Goal: Information Seeking & Learning: Learn about a topic

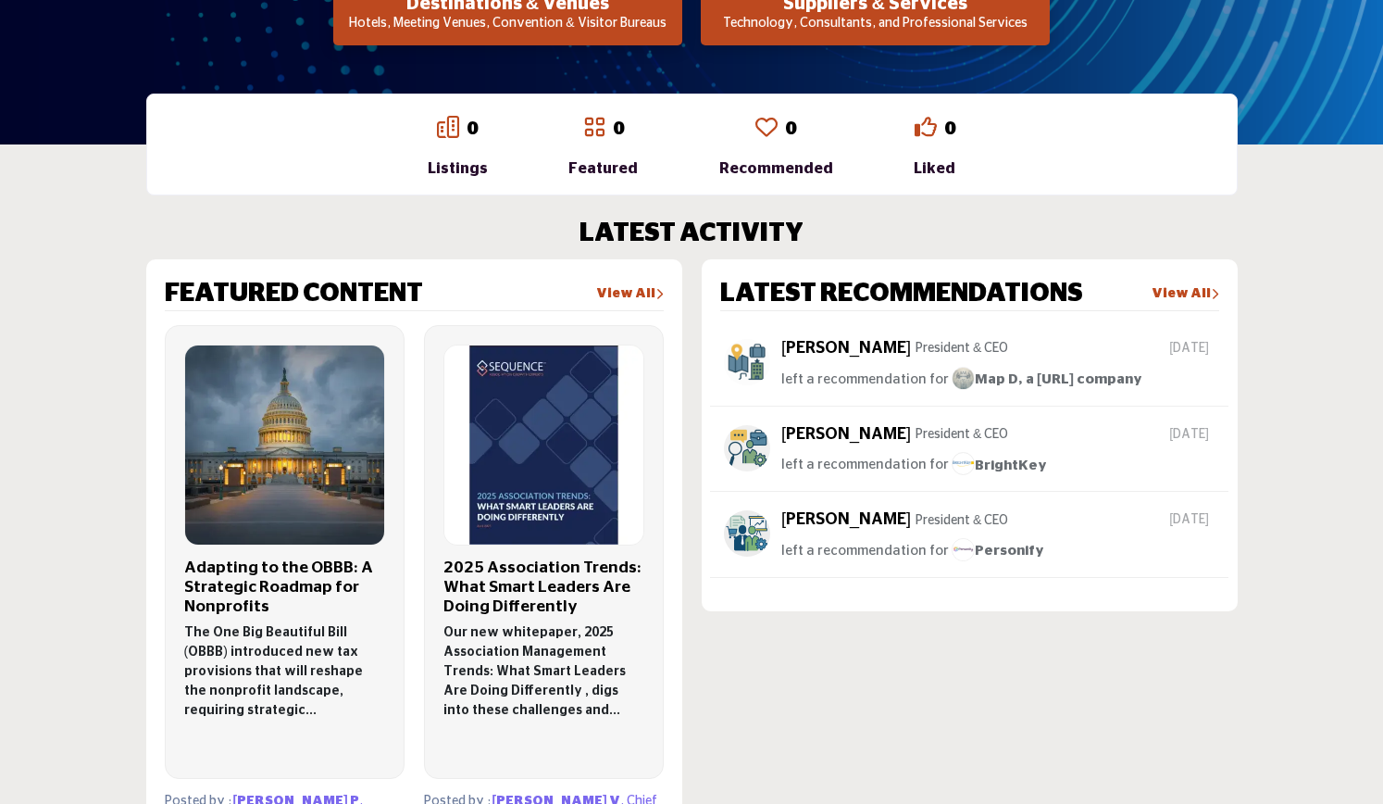
scroll to position [431, 0]
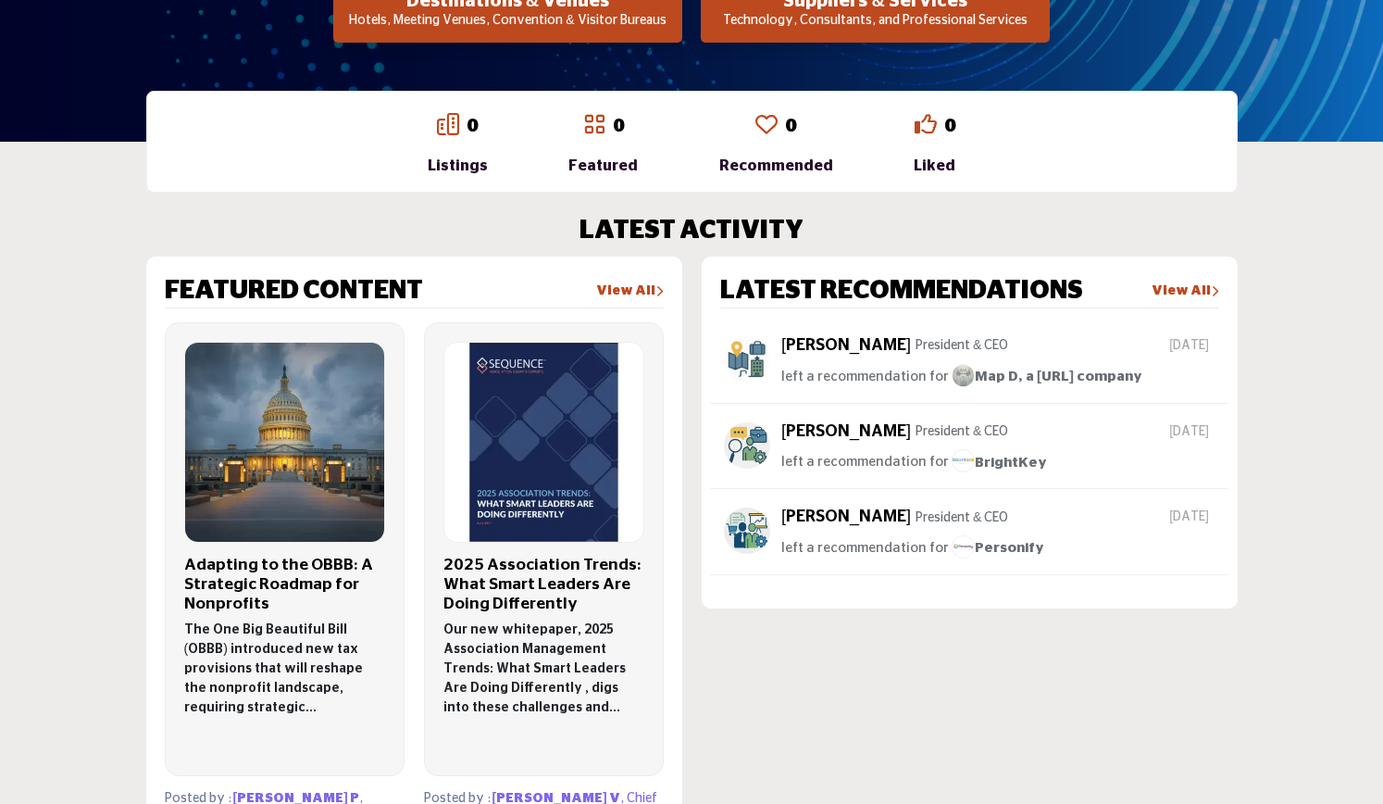
click at [1180, 288] on link "View All" at bounding box center [1186, 291] width 68 height 19
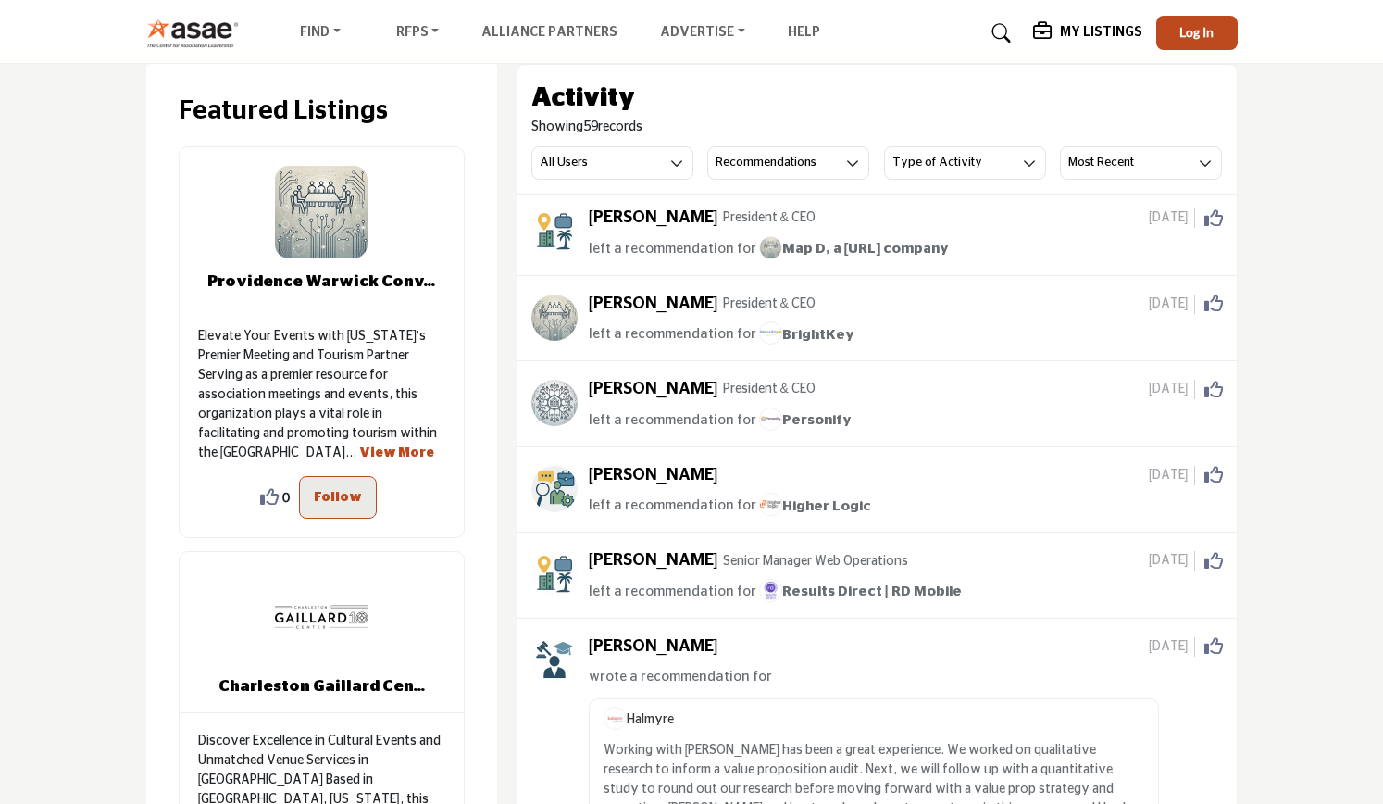
click at [843, 169] on button "Recommendations" at bounding box center [788, 162] width 162 height 33
click at [782, 211] on span "All Activity" at bounding box center [774, 202] width 133 height 26
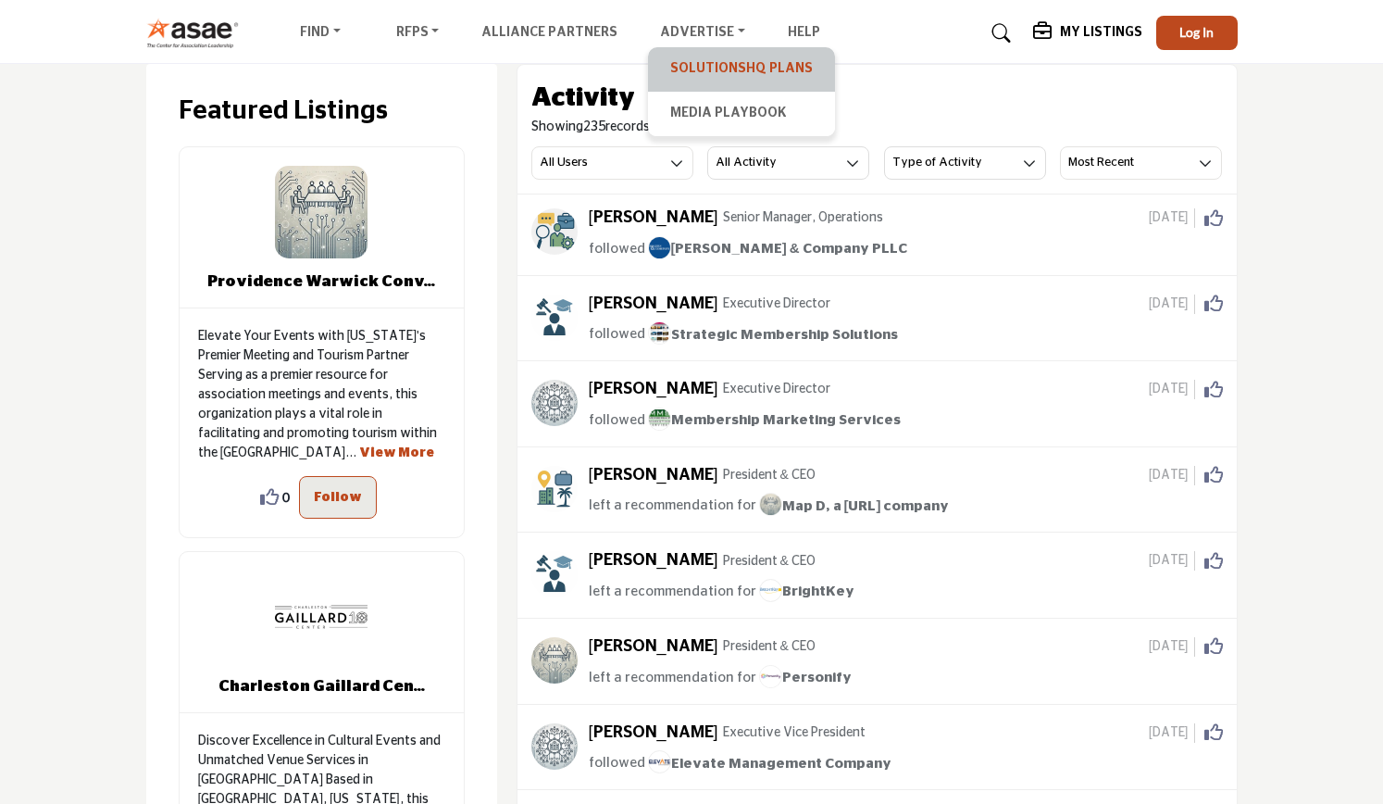
click at [703, 61] on link "SolutionsHQ Plans" at bounding box center [741, 69] width 169 height 26
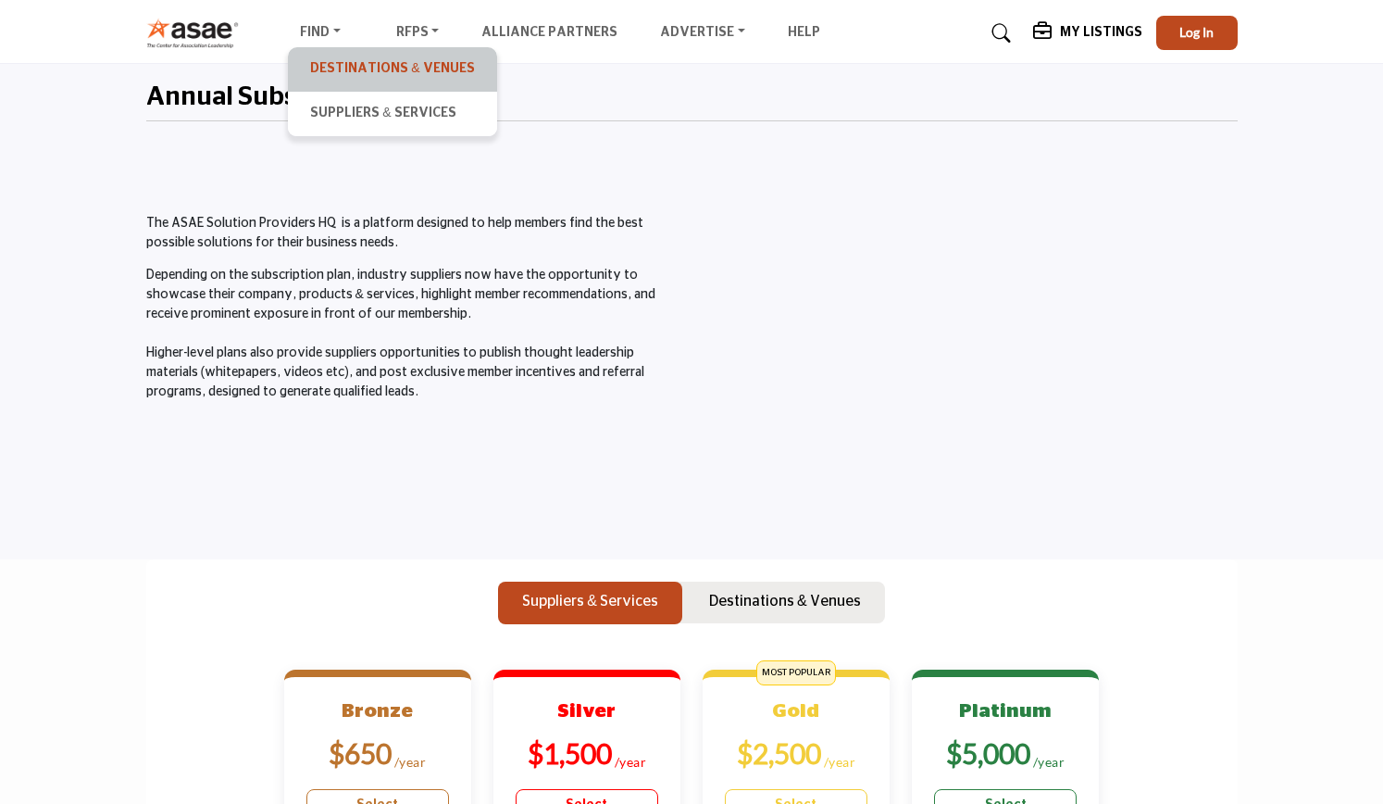
click at [326, 75] on link "Destinations & Venues" at bounding box center [392, 69] width 190 height 26
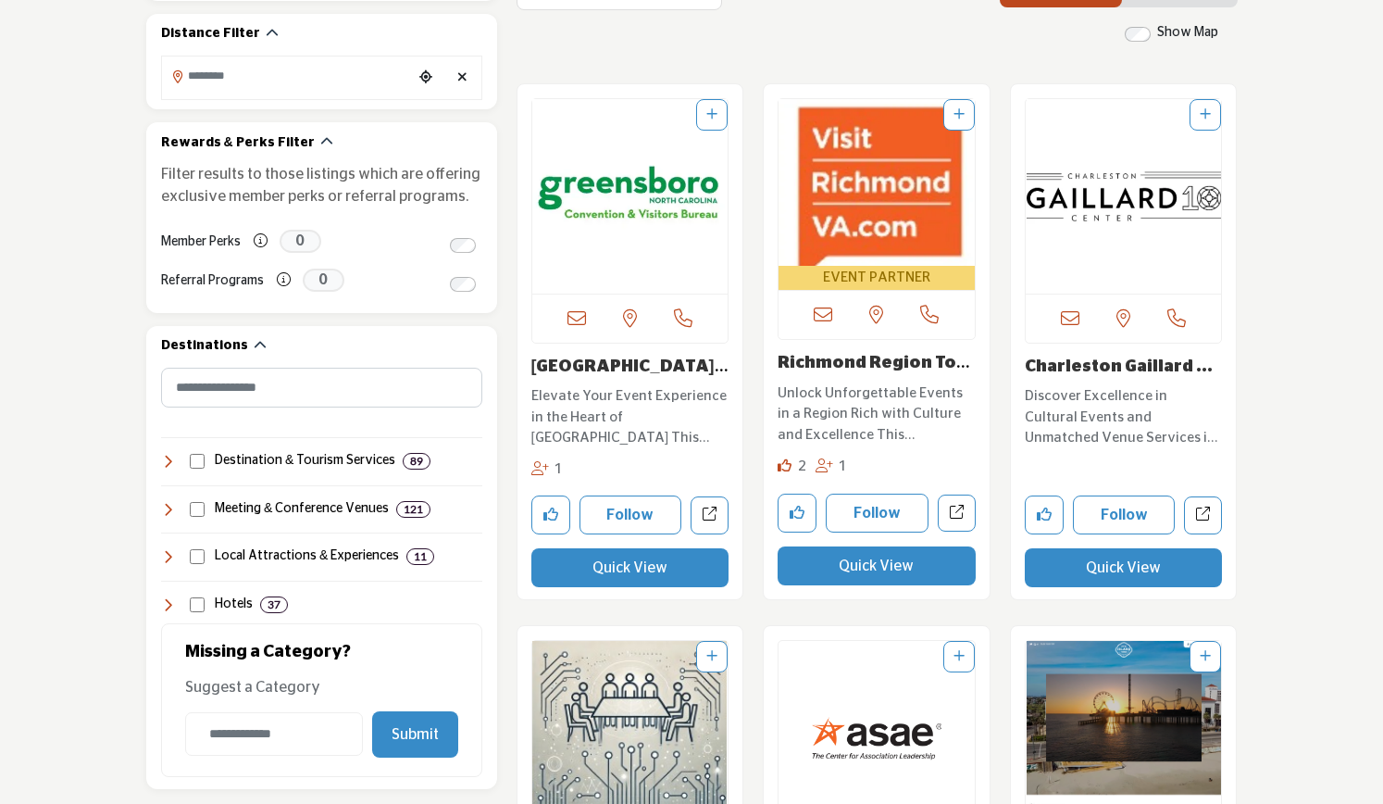
scroll to position [478, 0]
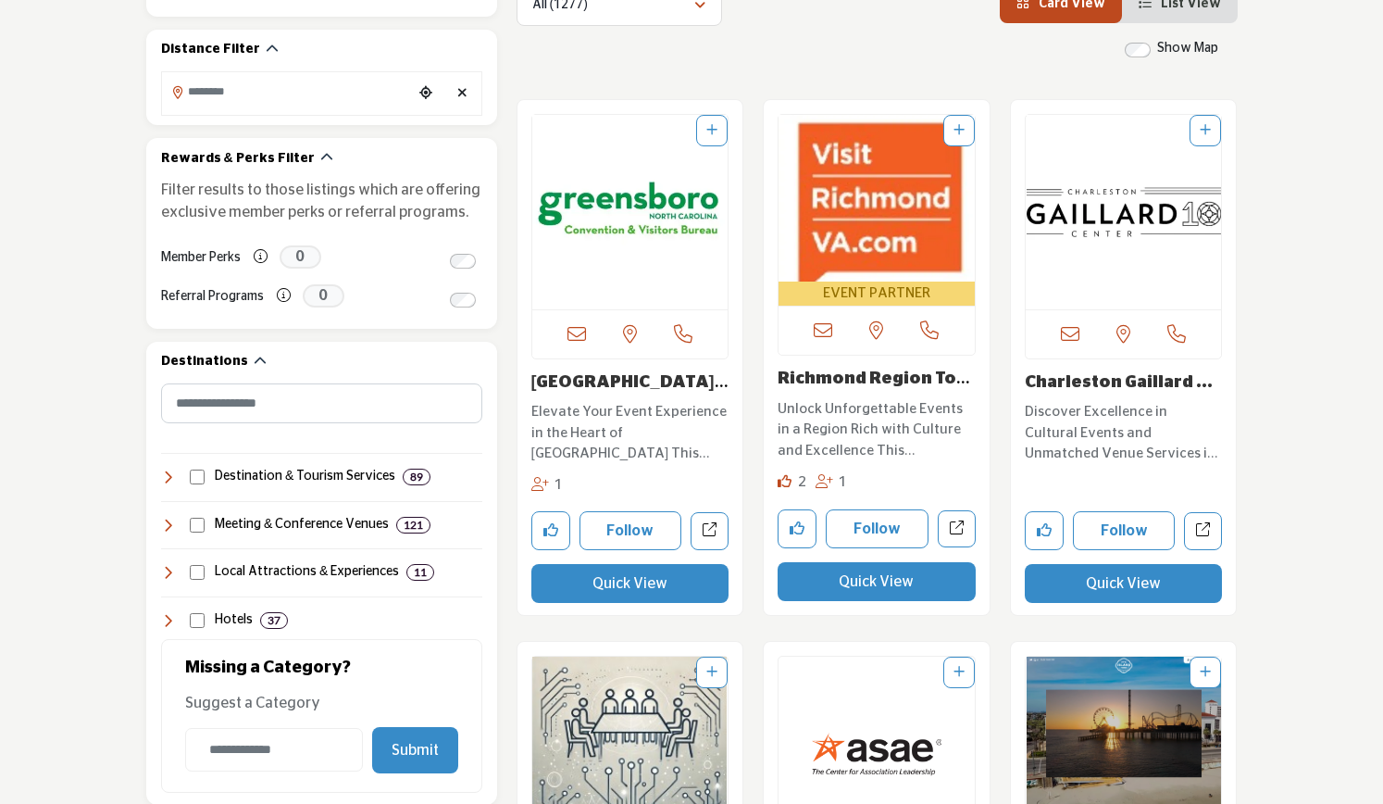
click at [882, 248] on img "Open Listing in new tab" at bounding box center [877, 198] width 196 height 167
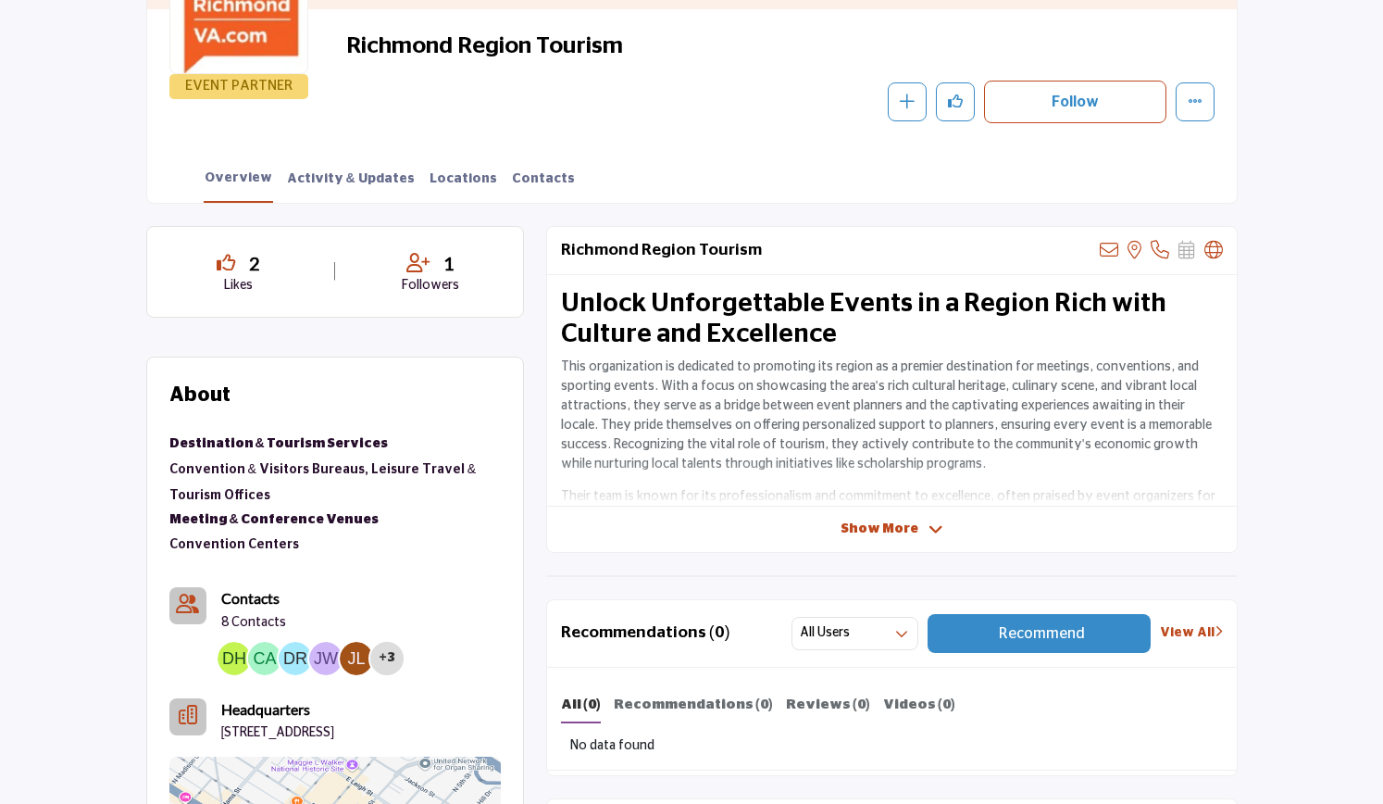
scroll to position [292, 0]
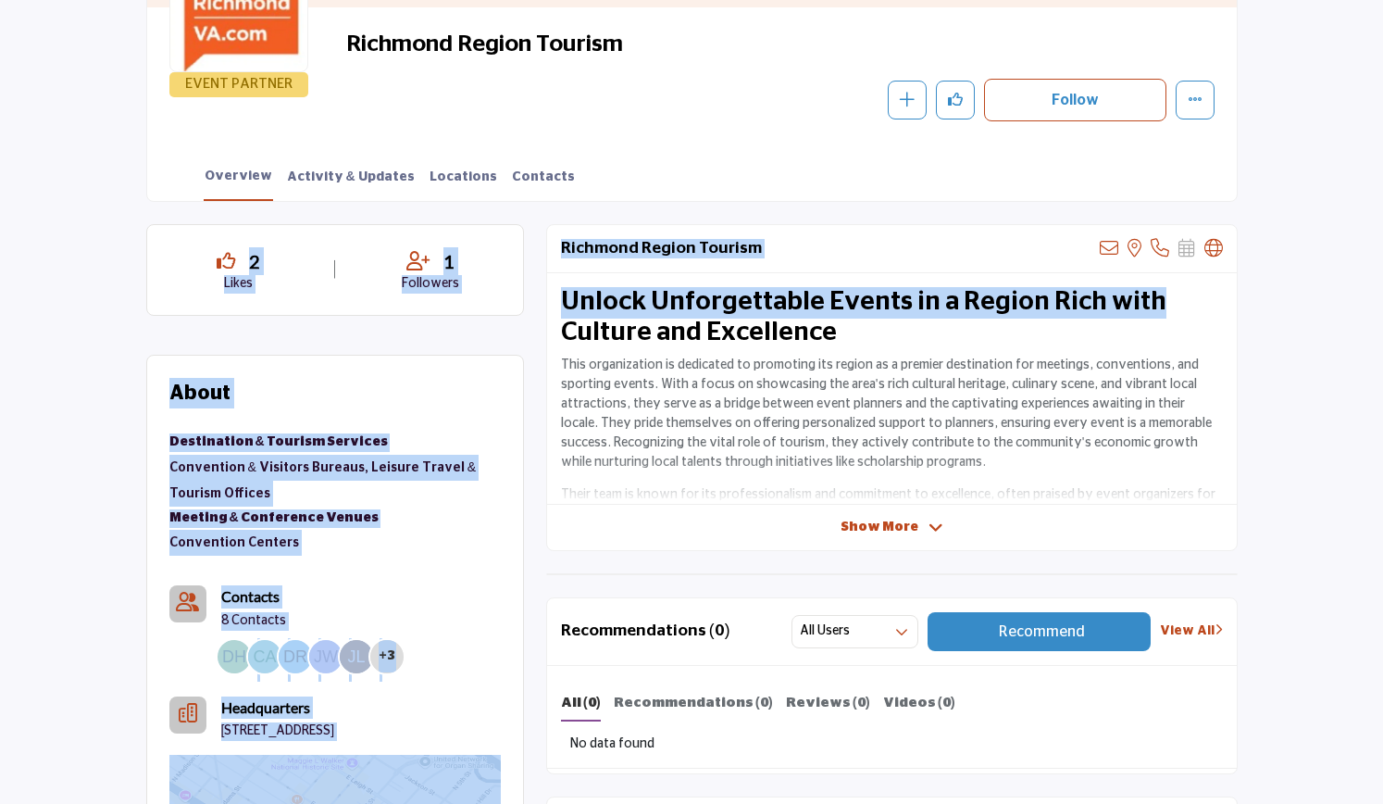
drag, startPoint x: 1382, startPoint y: 168, endPoint x: 1392, endPoint y: 275, distance: 107.8
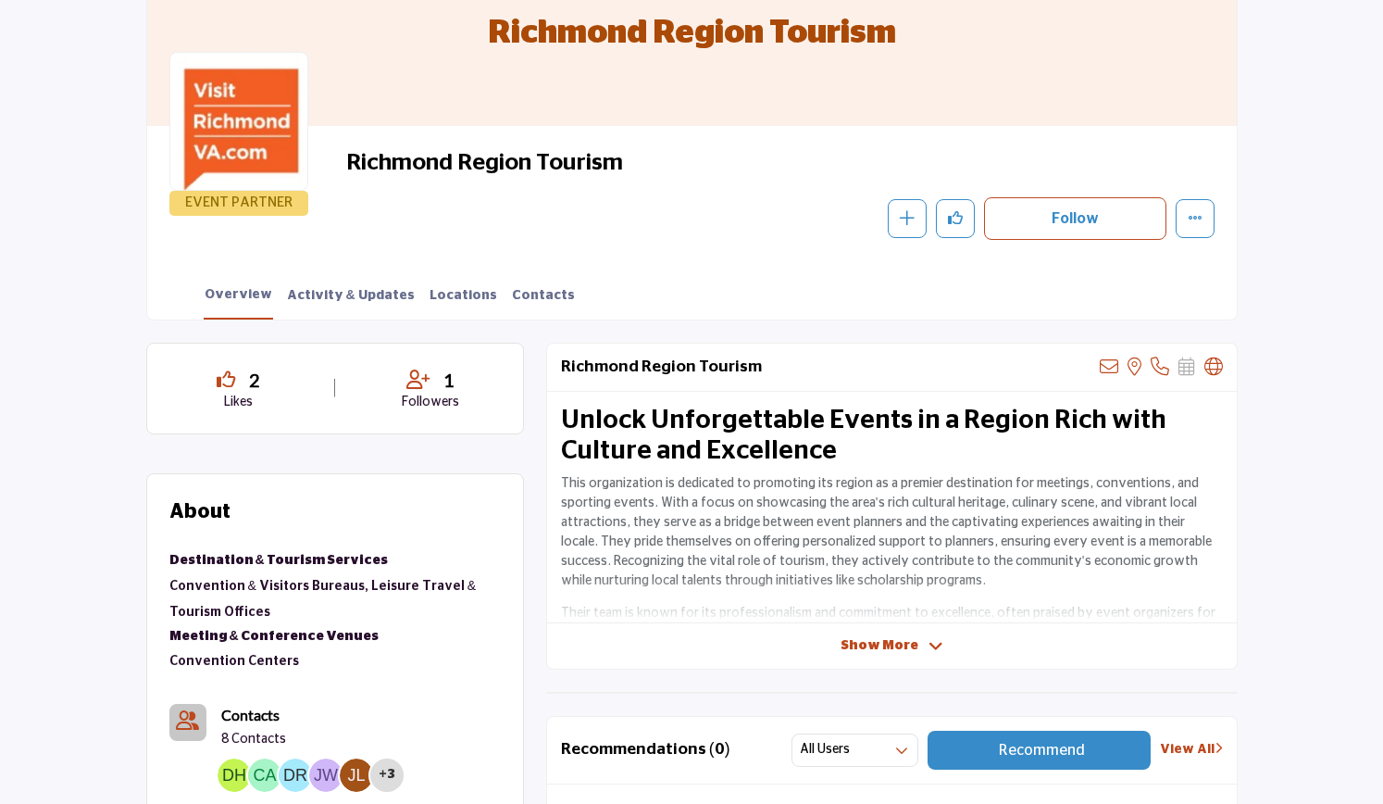
scroll to position [169, 0]
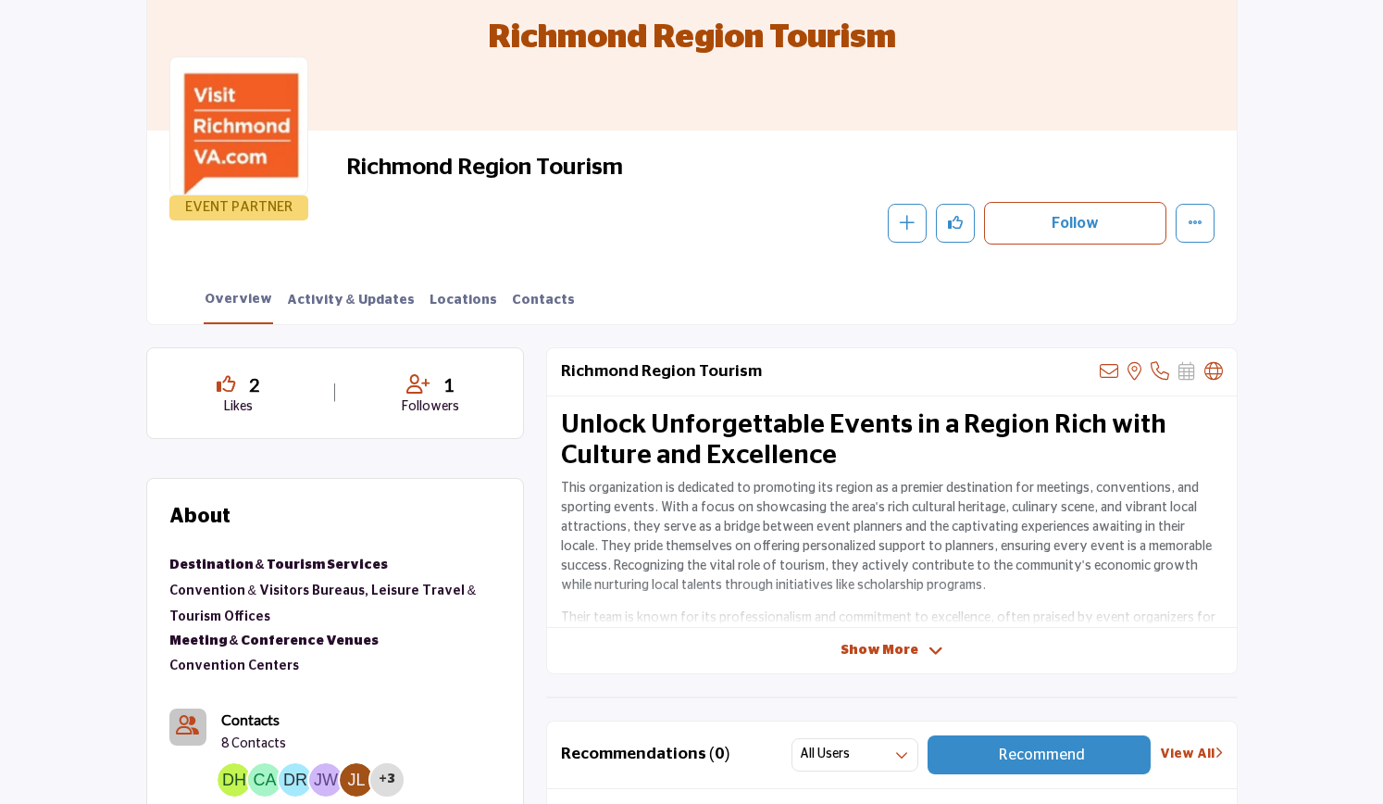
drag, startPoint x: 1382, startPoint y: 177, endPoint x: 1392, endPoint y: 323, distance: 146.6
click at [1378, 275] on section "Home Destinations & Venues Richmond Region Tourism Richmond Region Tourism EVEN…" at bounding box center [691, 110] width 1383 height 430
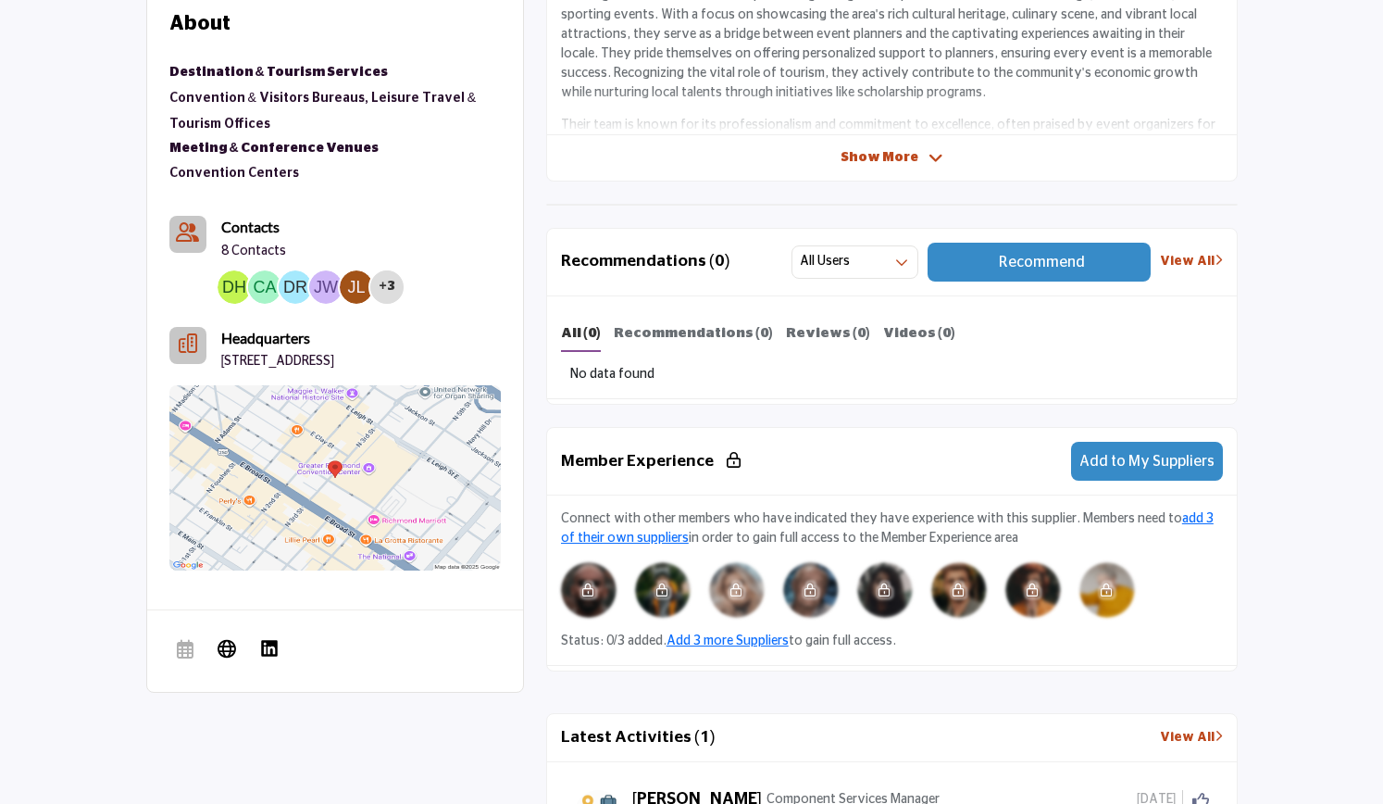
scroll to position [0, 0]
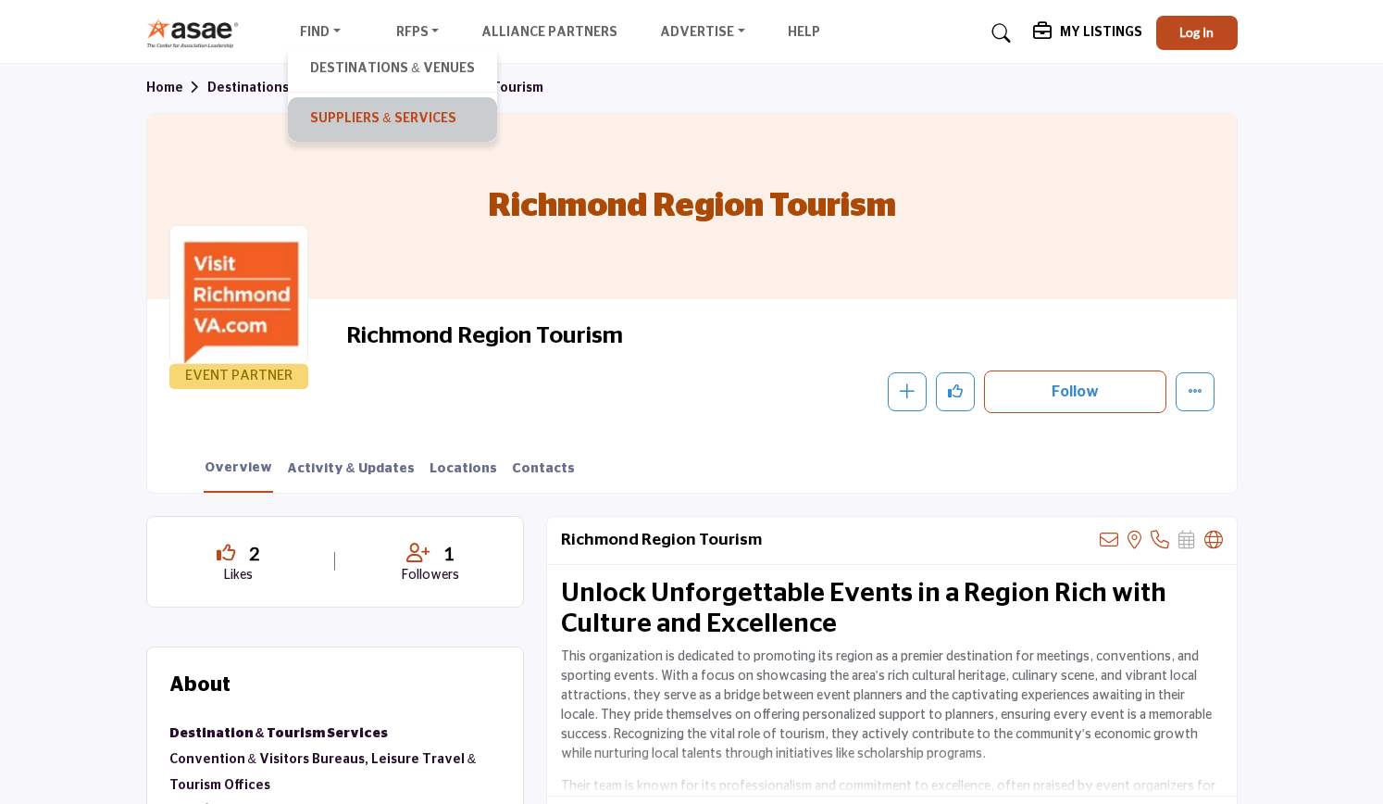
click at [356, 123] on link "Suppliers & Services" at bounding box center [392, 119] width 190 height 26
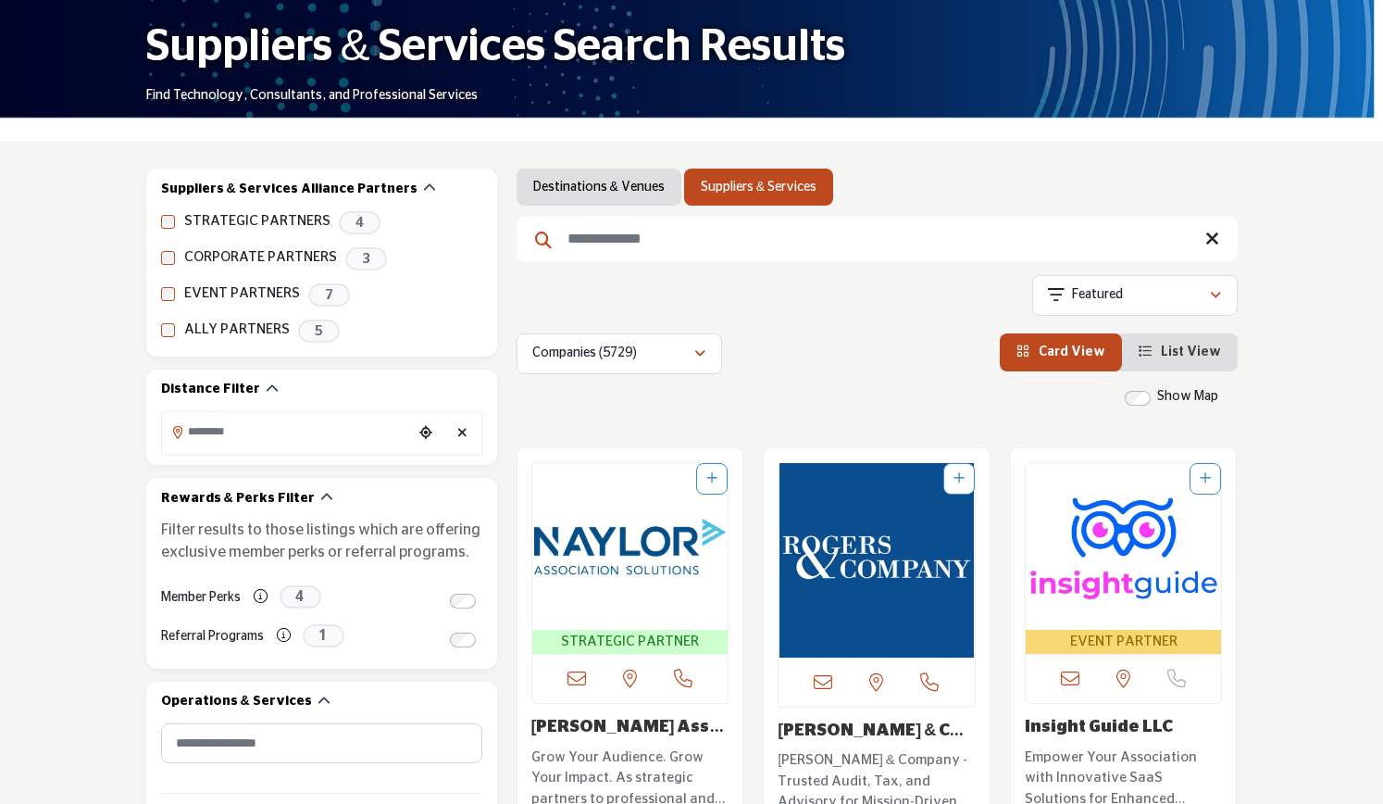
scroll to position [346, 0]
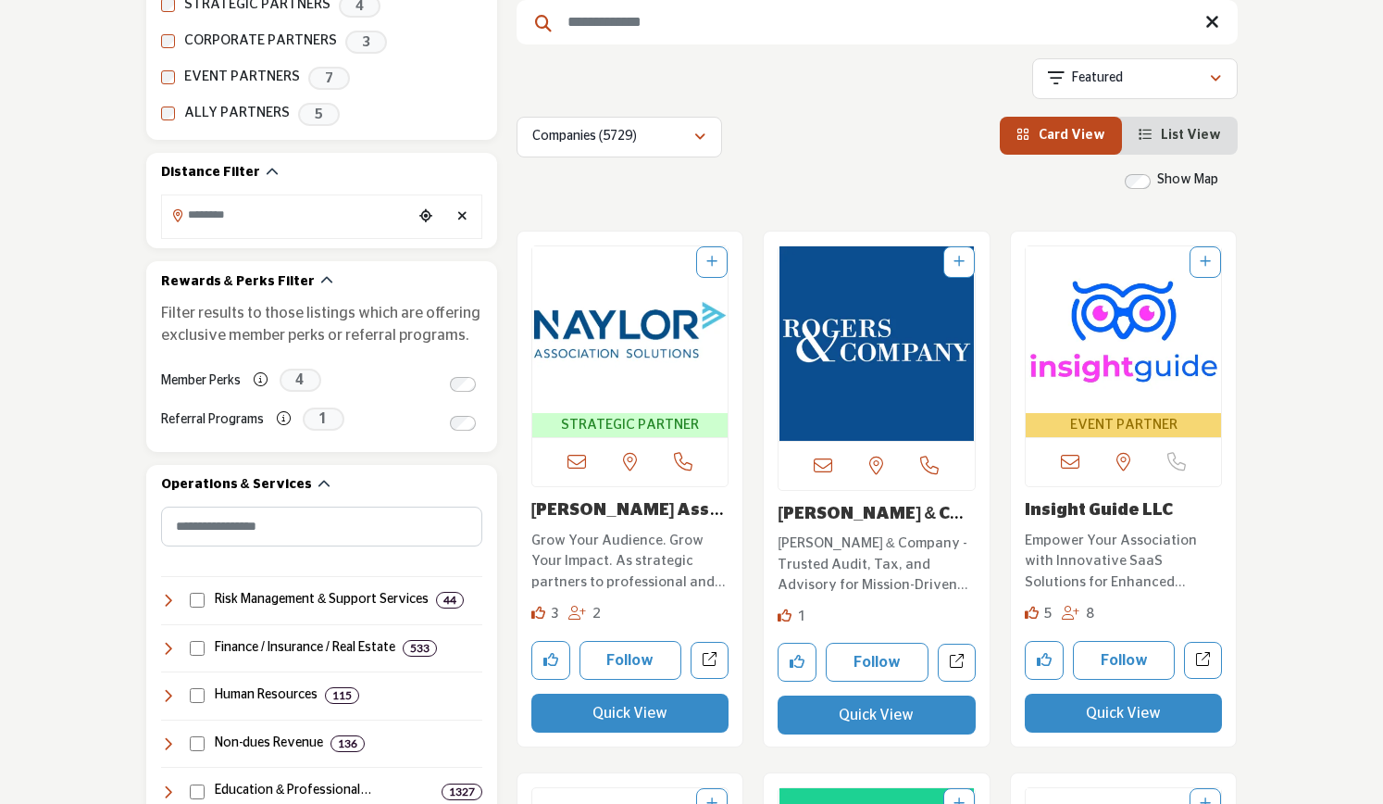
click at [1131, 312] on img "Open Listing in new tab" at bounding box center [1124, 329] width 196 height 167
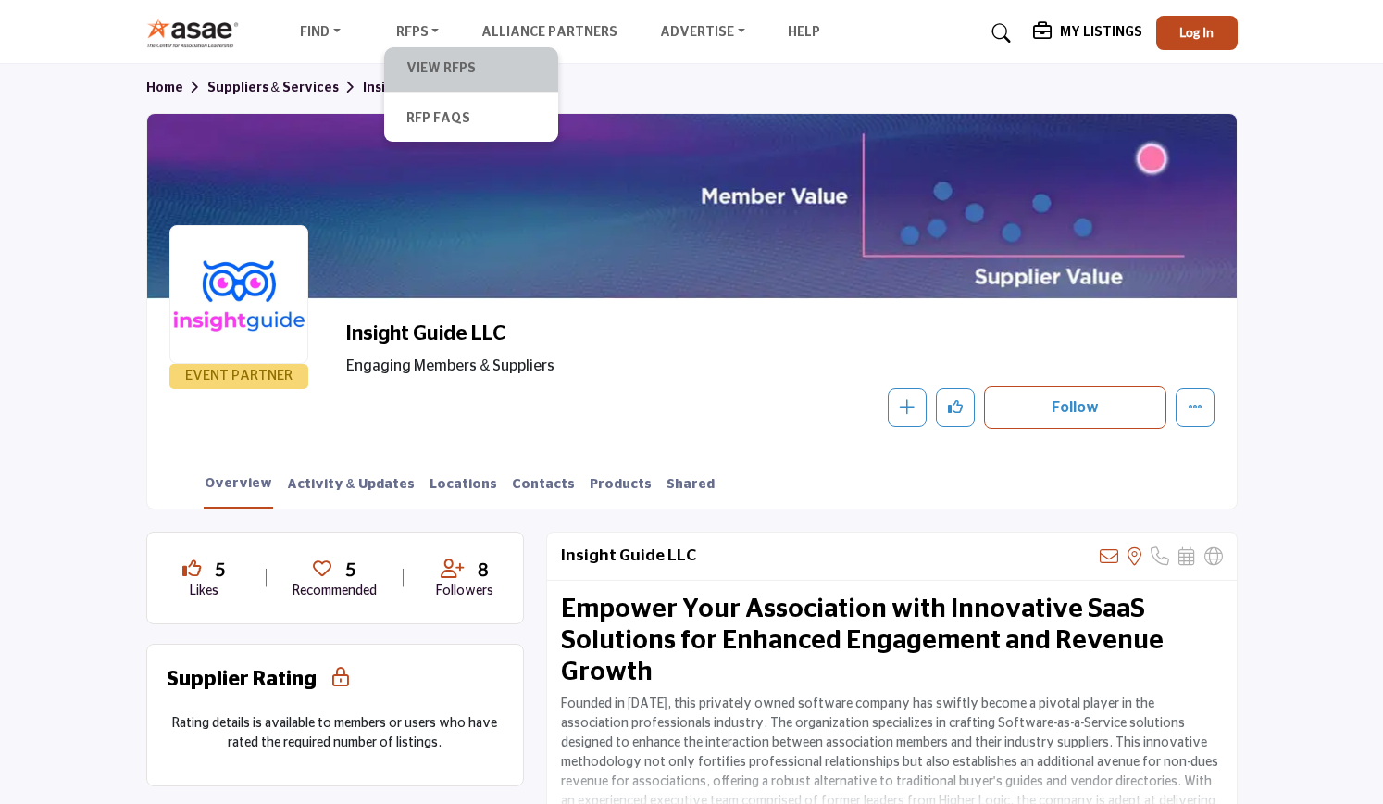
click at [439, 82] on li "View RFPs" at bounding box center [471, 69] width 174 height 45
click at [445, 74] on link "View RFPs" at bounding box center [472, 69] width 156 height 26
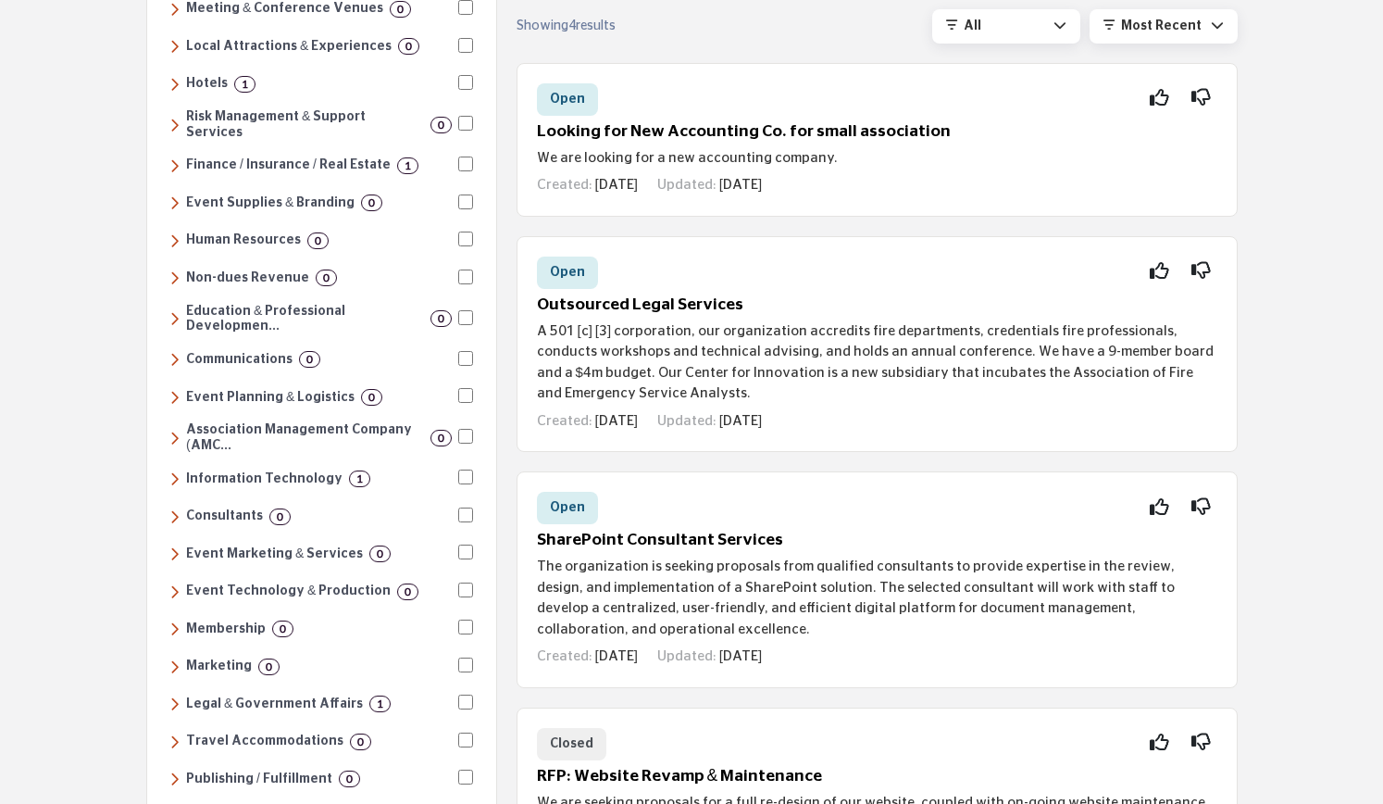
scroll to position [182, 0]
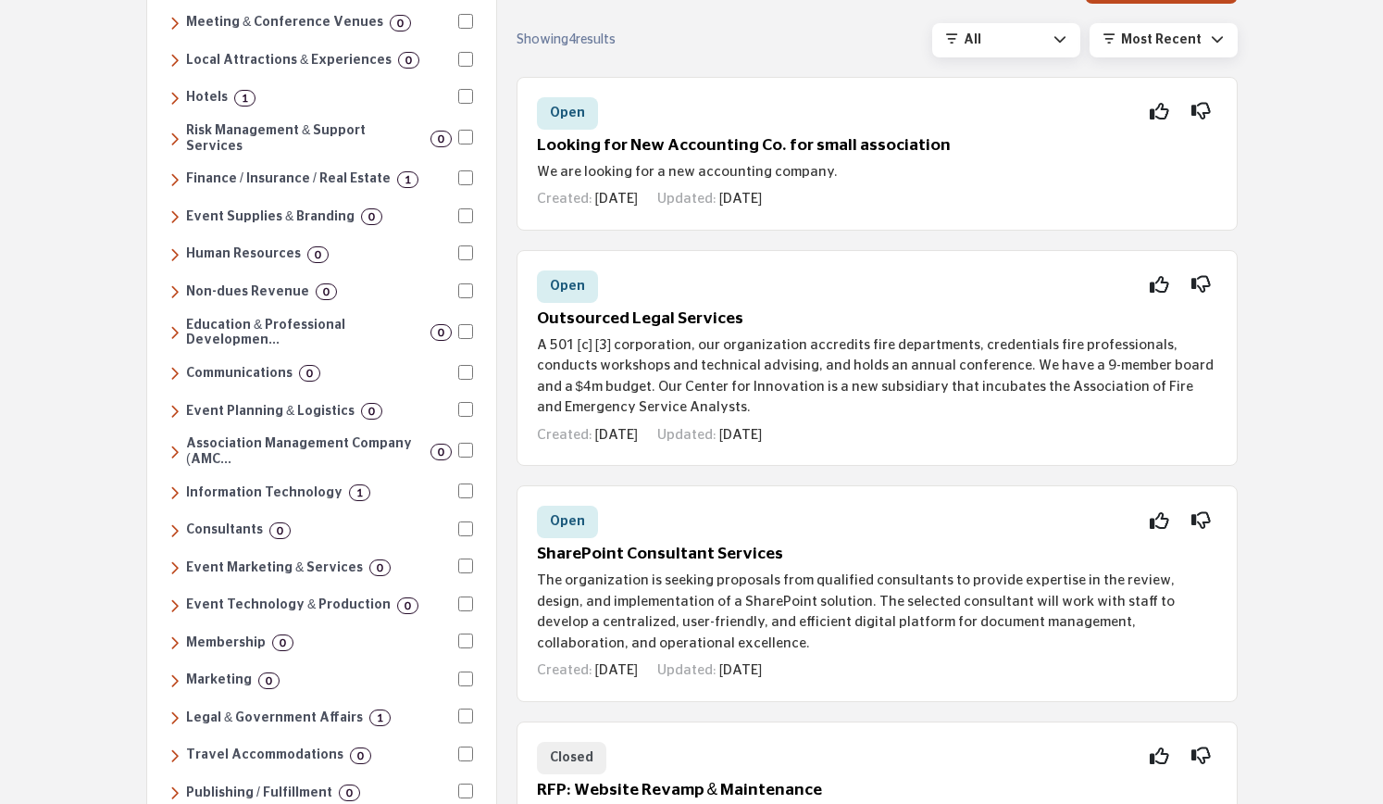
drag, startPoint x: 1382, startPoint y: 269, endPoint x: 1391, endPoint y: 236, distance: 33.5
click at [1383, 236] on html "Find Destinations & Venues" at bounding box center [691, 618] width 1383 height 1601
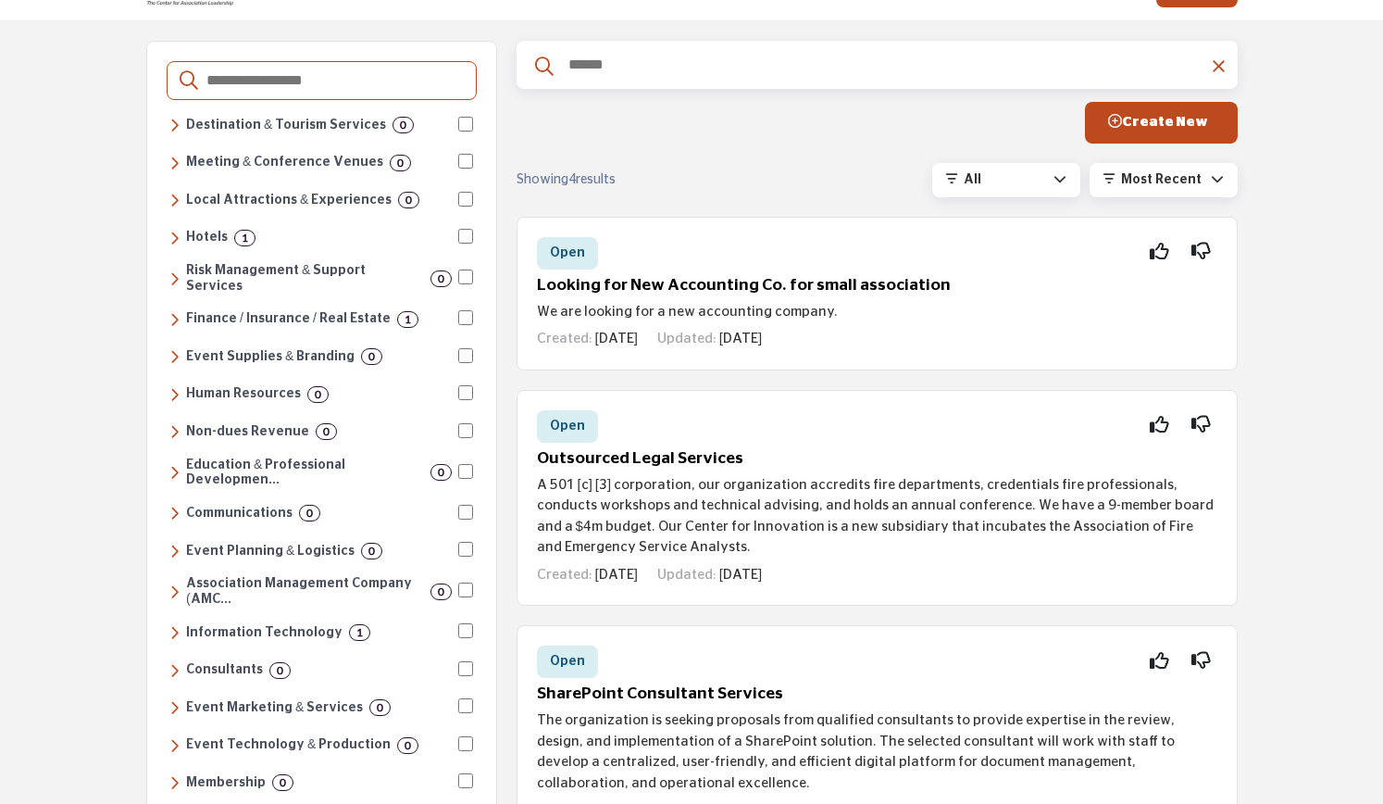
scroll to position [0, 0]
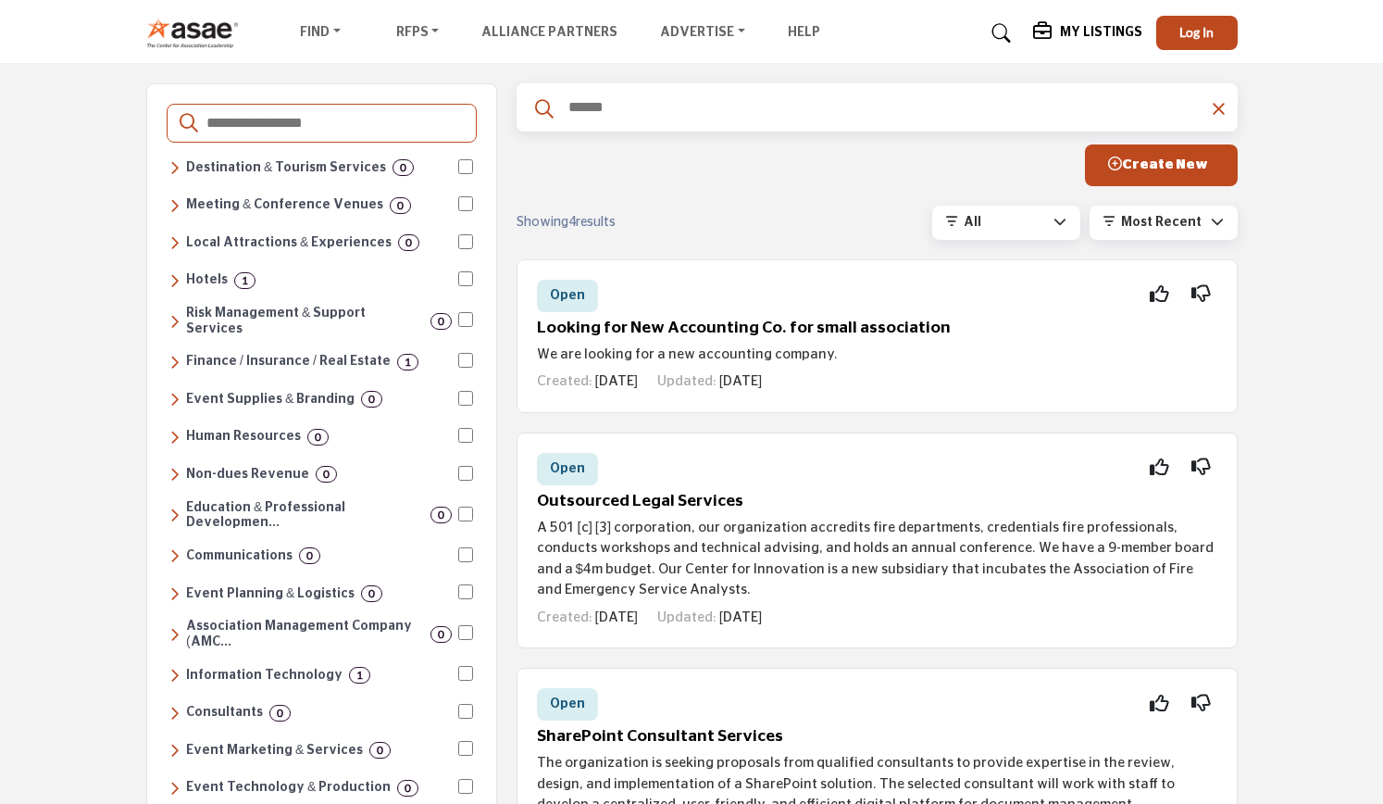
click at [199, 29] on img at bounding box center [197, 33] width 103 height 31
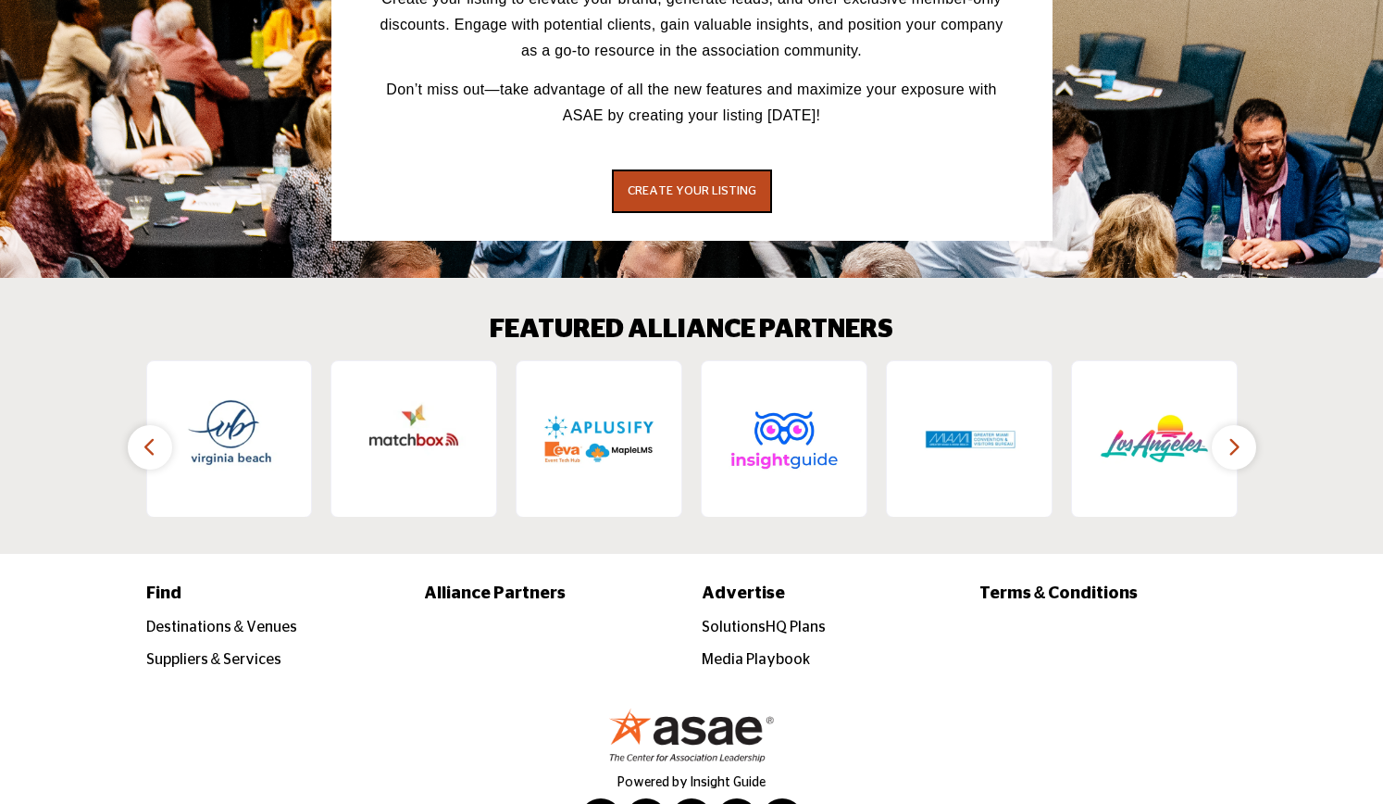
scroll to position [2662, 0]
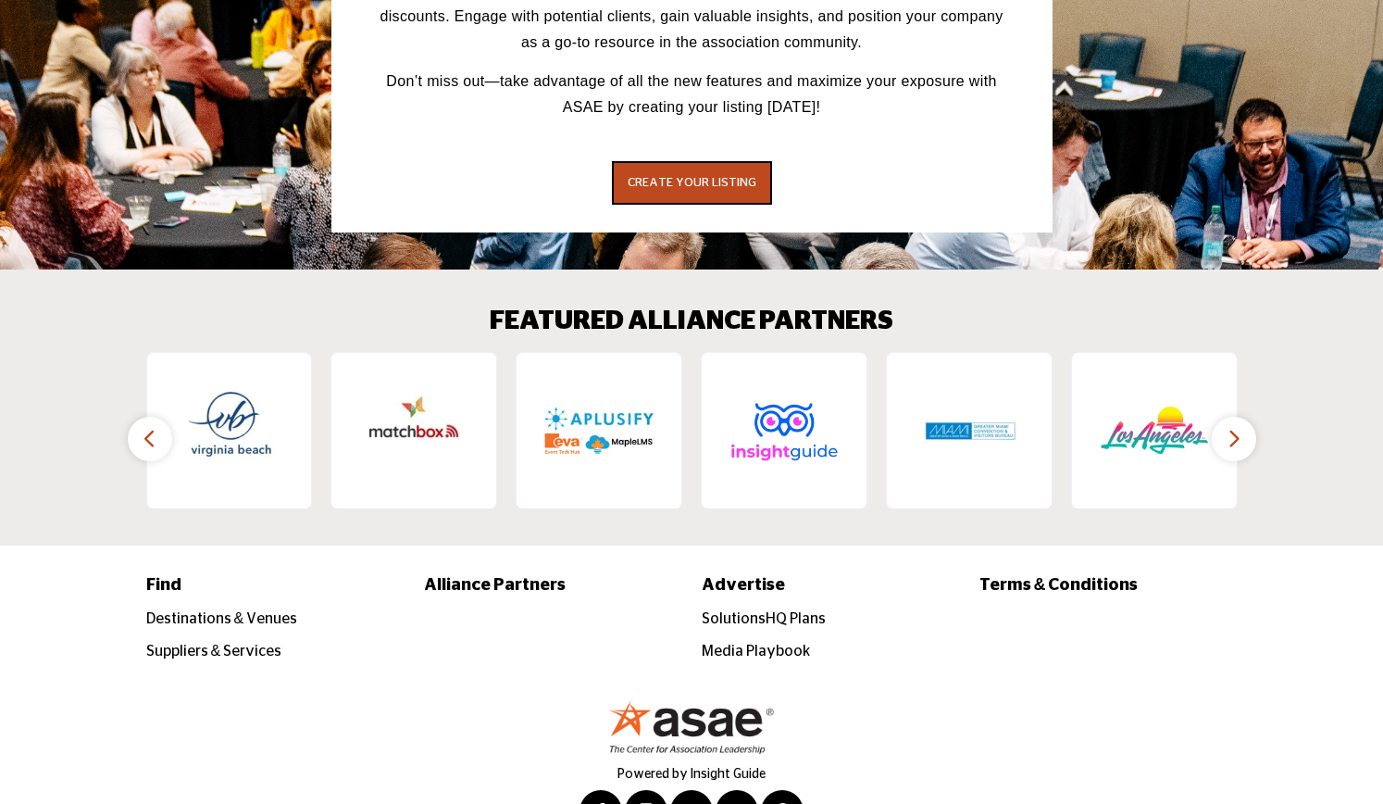
click at [1236, 427] on icon "button" at bounding box center [1234, 438] width 15 height 23
click at [143, 427] on icon "button" at bounding box center [150, 438] width 15 height 23
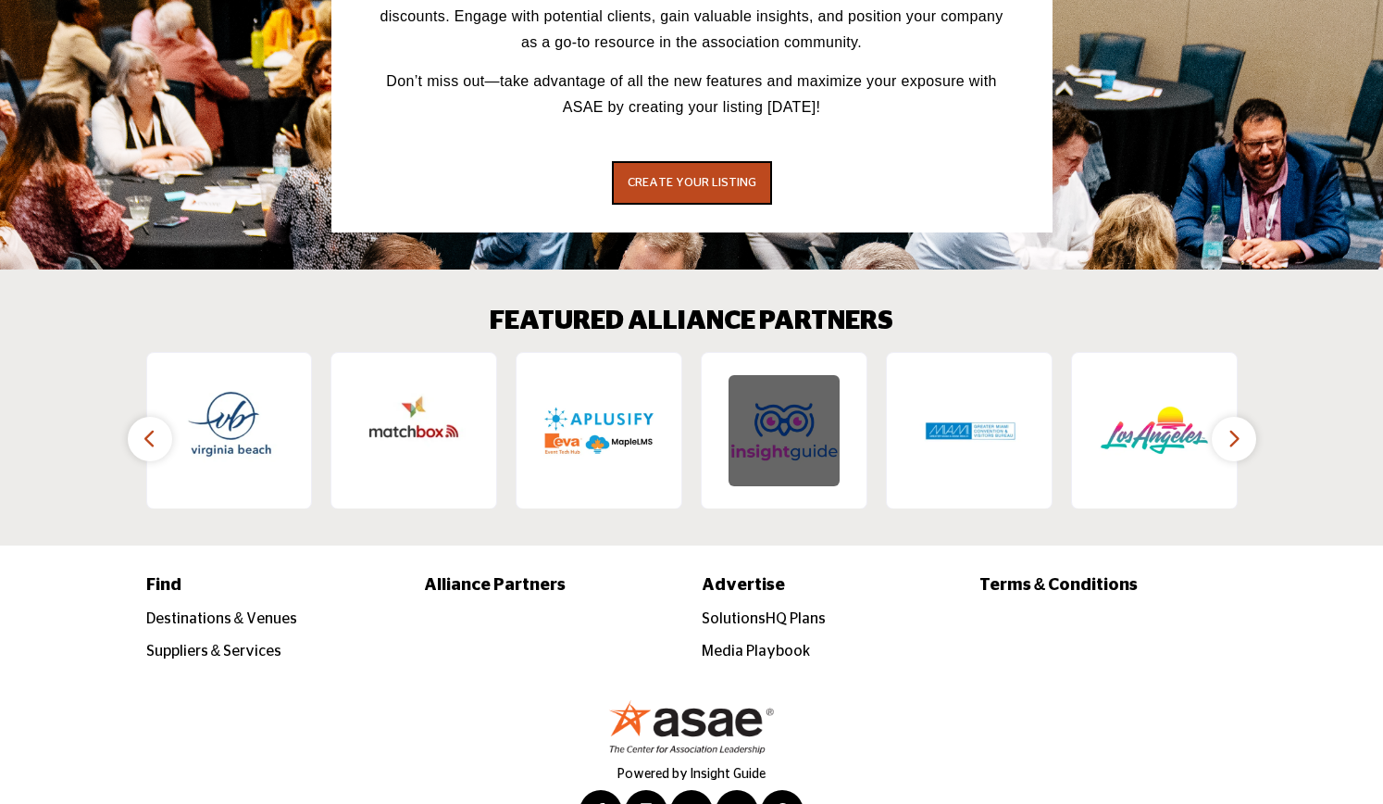
click at [769, 375] on img at bounding box center [784, 430] width 111 height 111
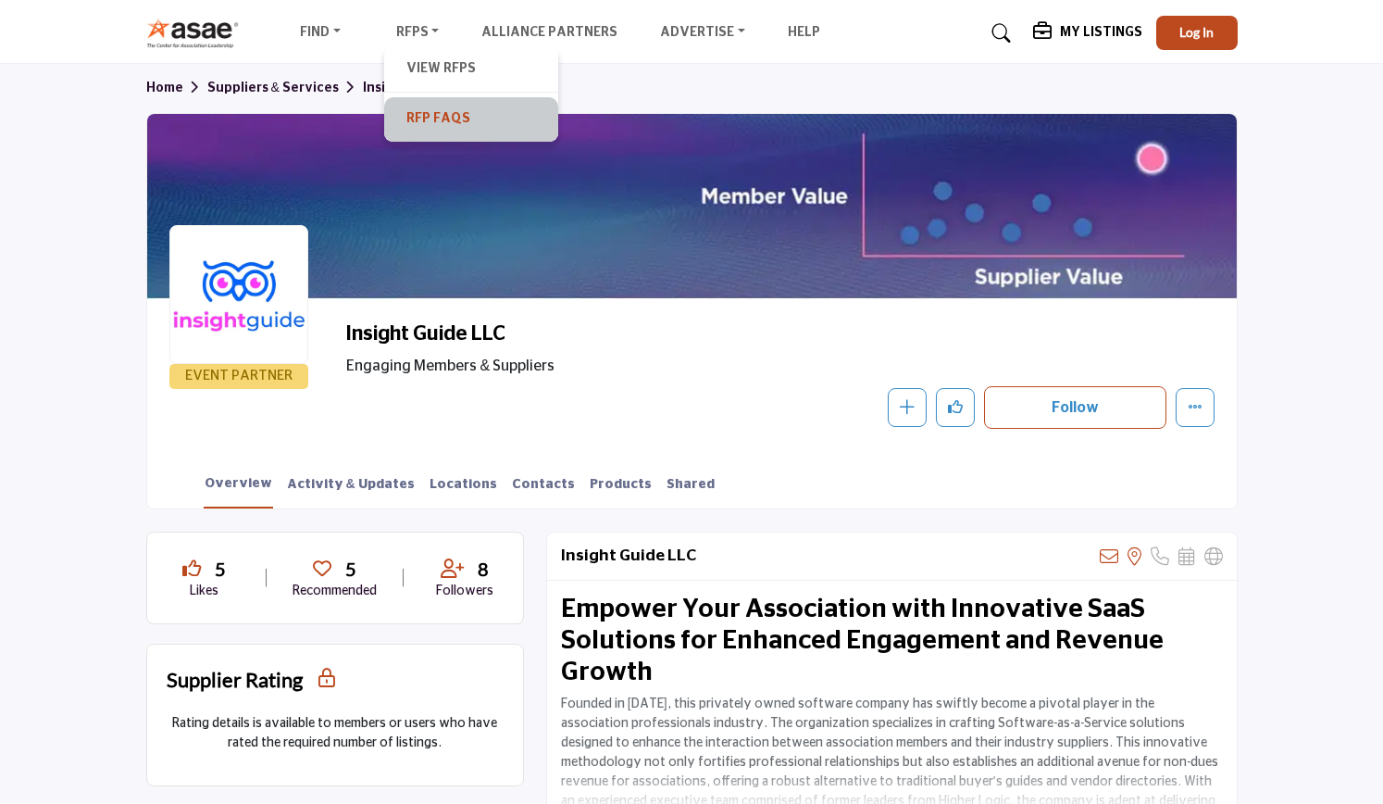
click at [456, 122] on link "RFP FAQs" at bounding box center [472, 119] width 156 height 26
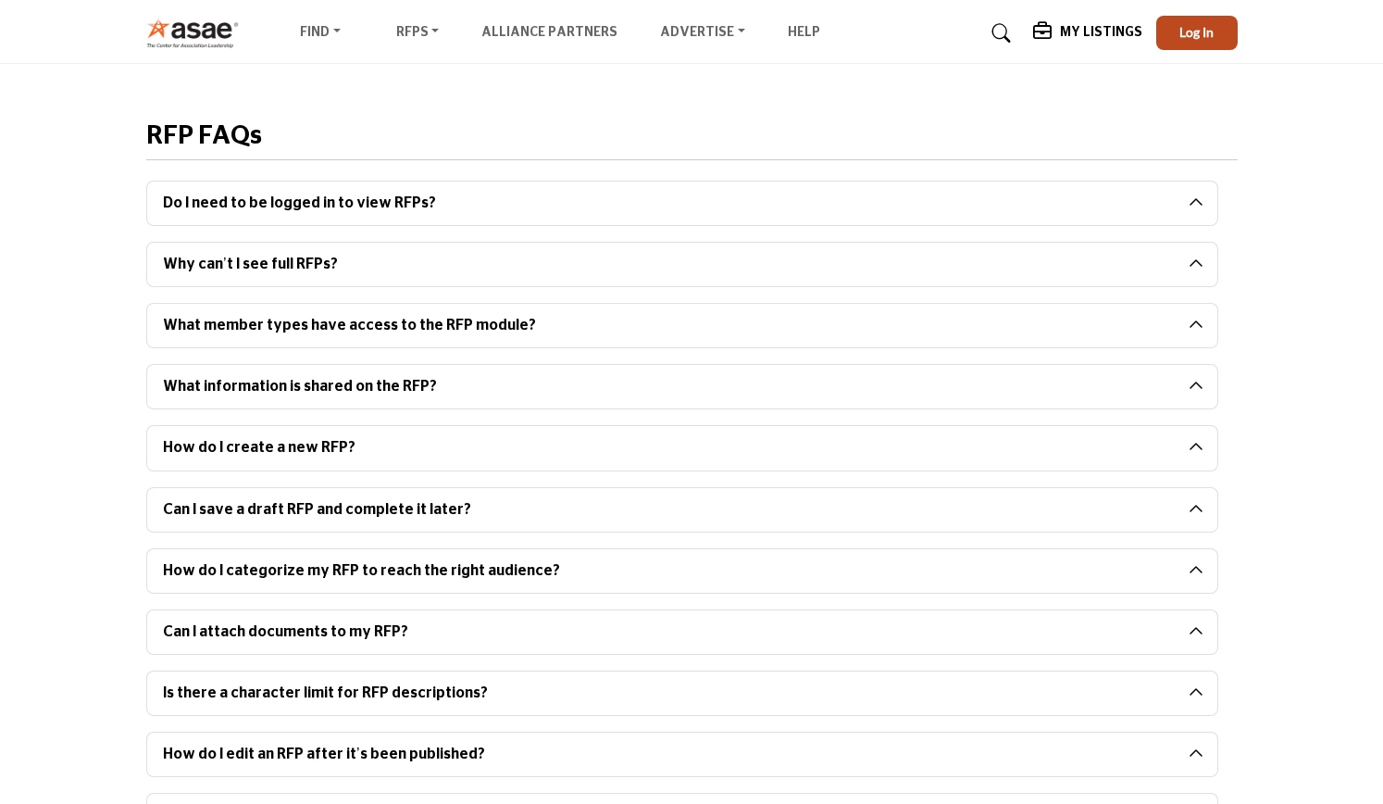
click at [217, 36] on img at bounding box center [197, 33] width 103 height 31
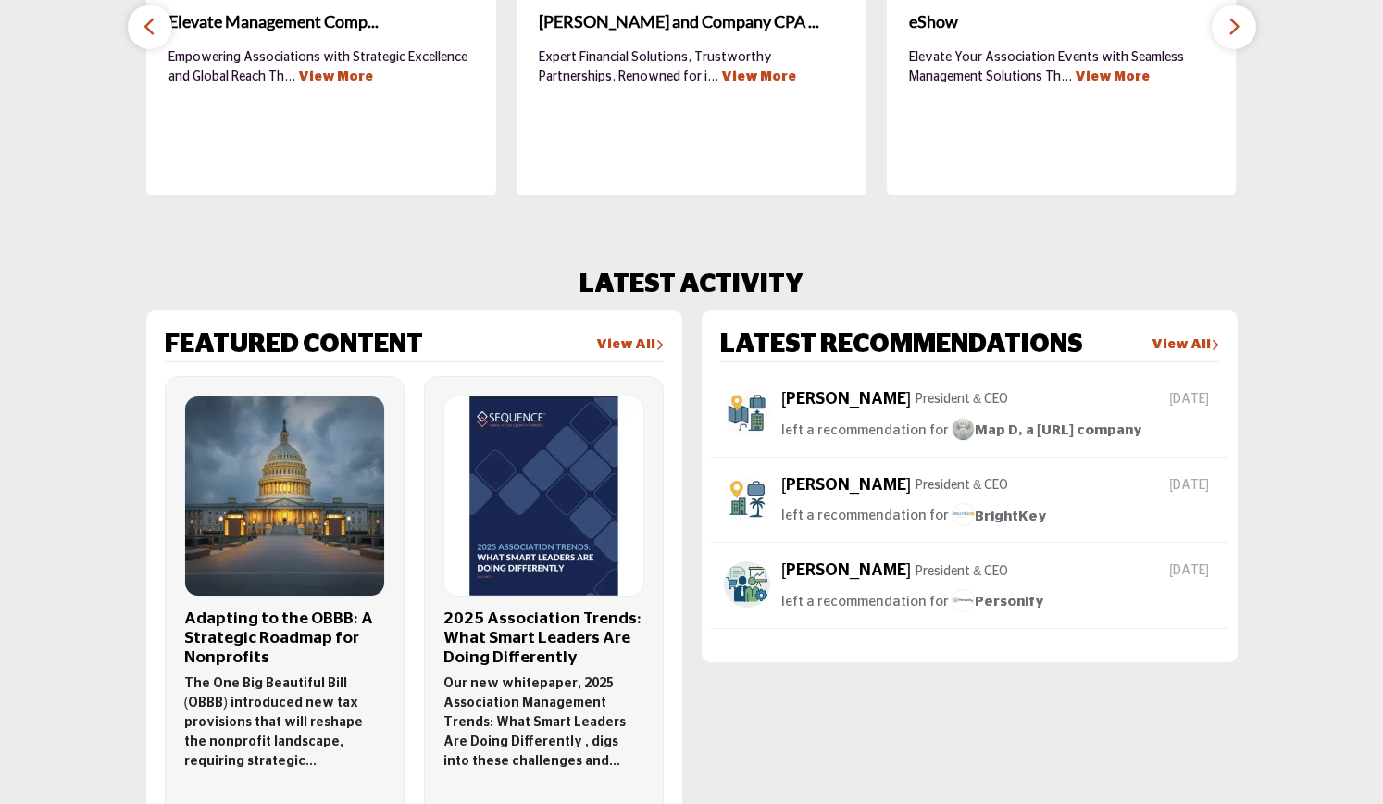
scroll to position [848, 0]
